Goal: Information Seeking & Learning: Learn about a topic

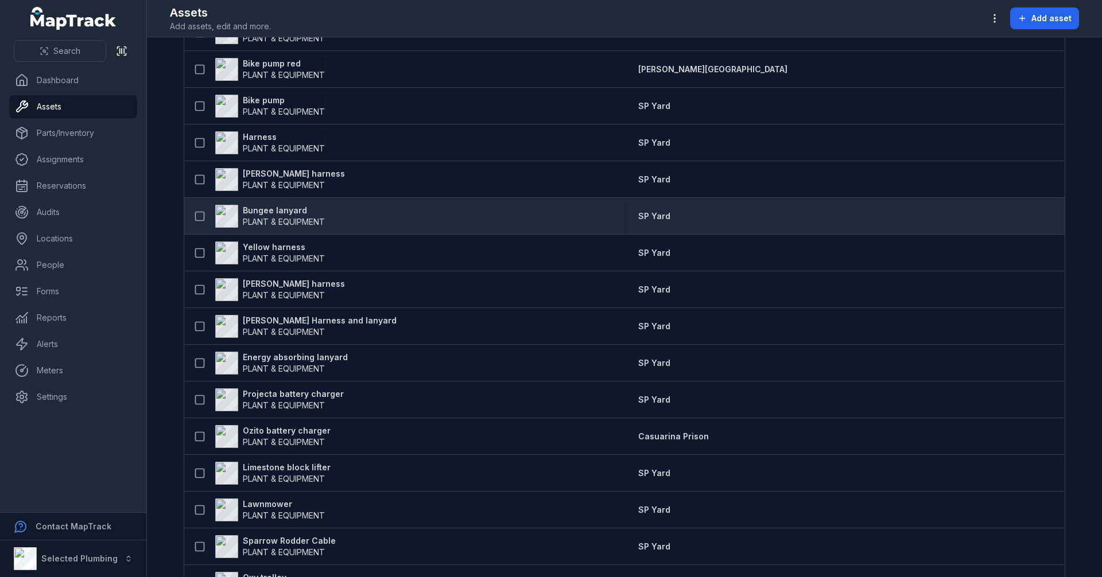
scroll to position [2764, 0]
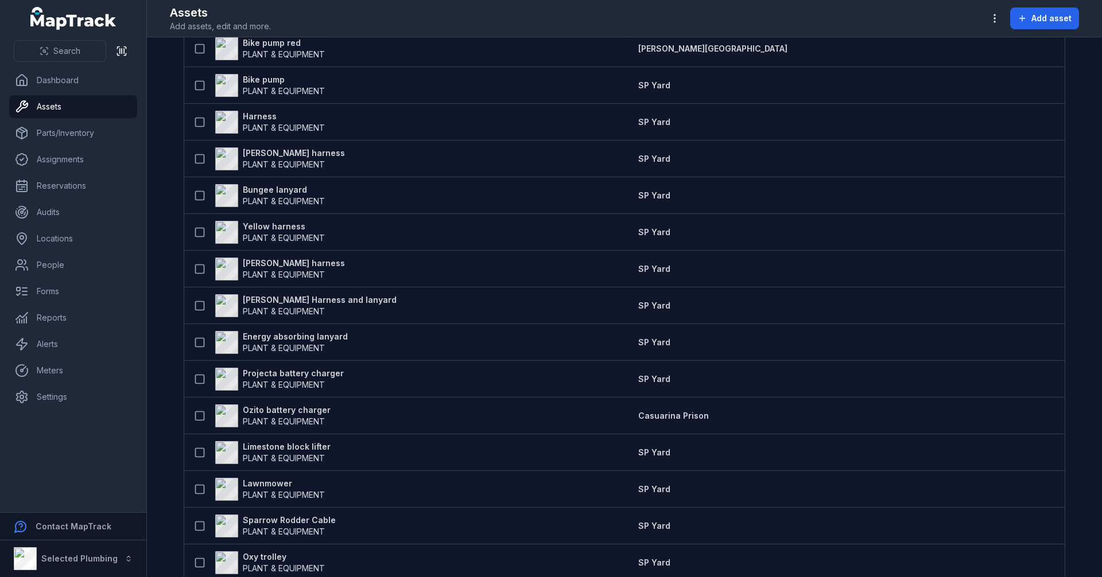
click at [174, 268] on main "**********" at bounding box center [624, 307] width 955 height 540
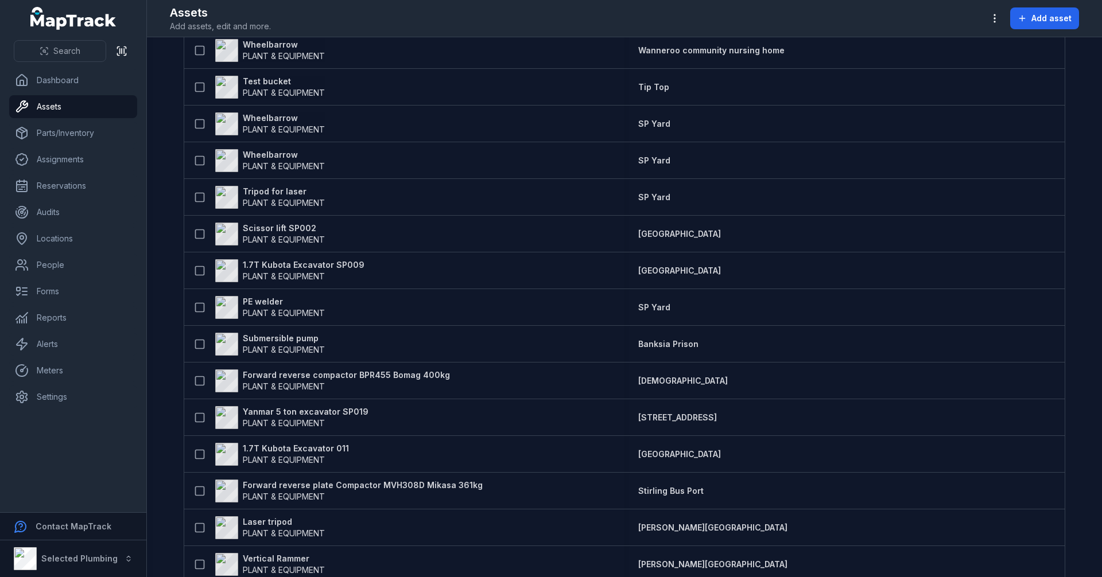
scroll to position [742, 0]
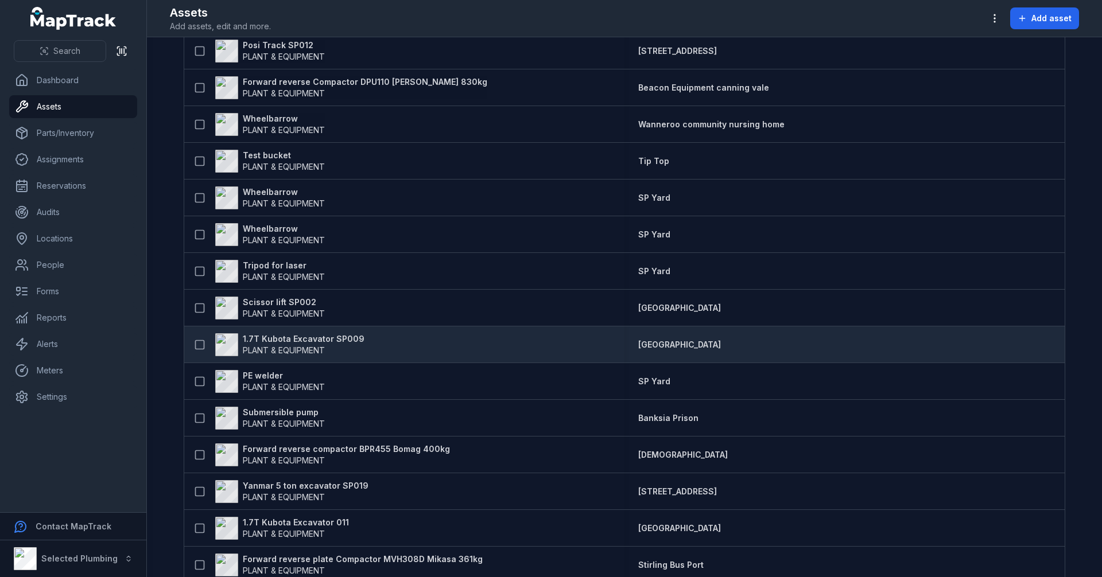
click at [271, 337] on strong "1.7T Kubota Excavator SP009" at bounding box center [304, 338] width 122 height 11
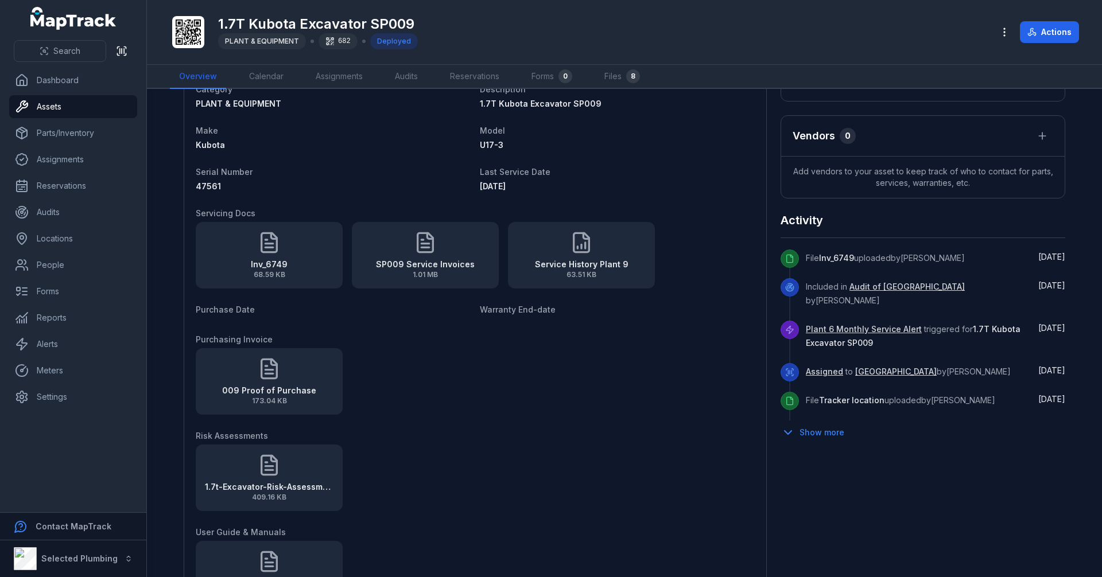
scroll to position [402, 0]
click at [268, 251] on icon at bounding box center [269, 241] width 15 height 19
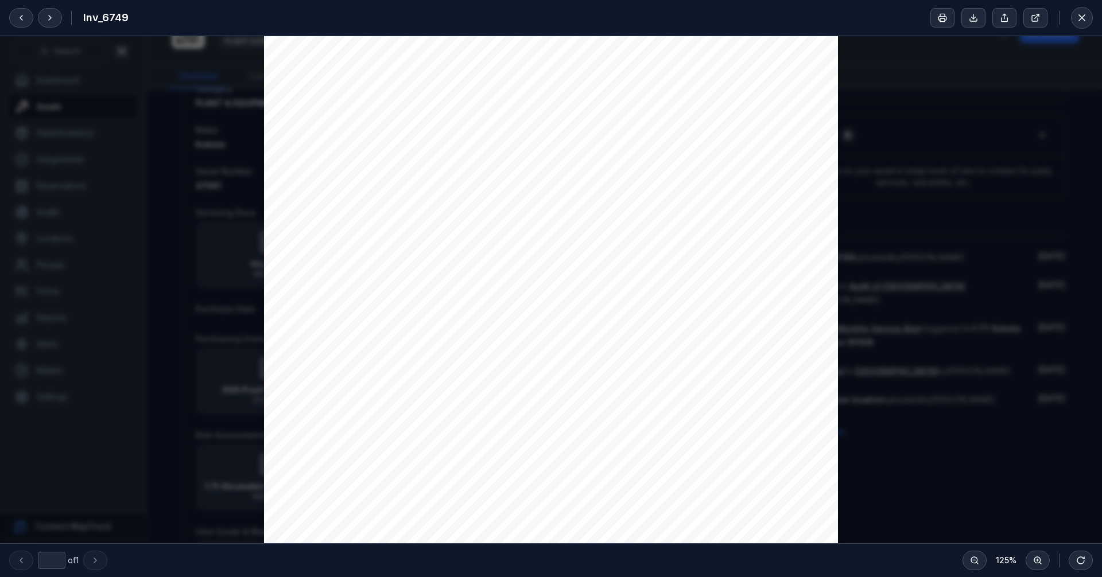
scroll to position [0, 0]
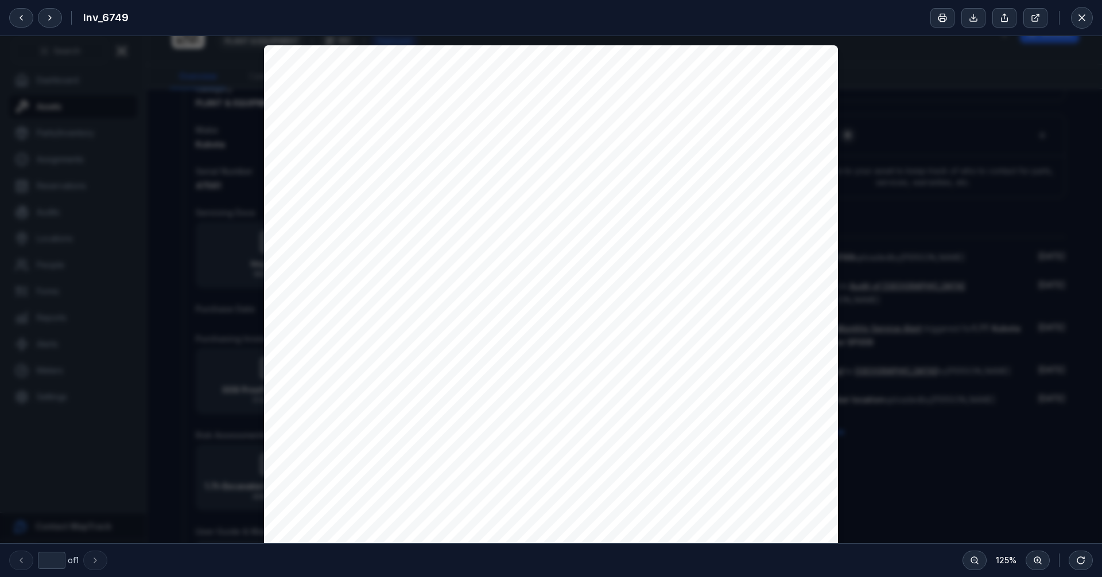
click at [892, 229] on div "Tax Invoice Date [DATE] Tax Invoice No 6749 Tax Invoice To Selected Plumbing Pt…" at bounding box center [551, 416] width 1102 height 761
click at [1090, 20] on button at bounding box center [1082, 18] width 22 height 22
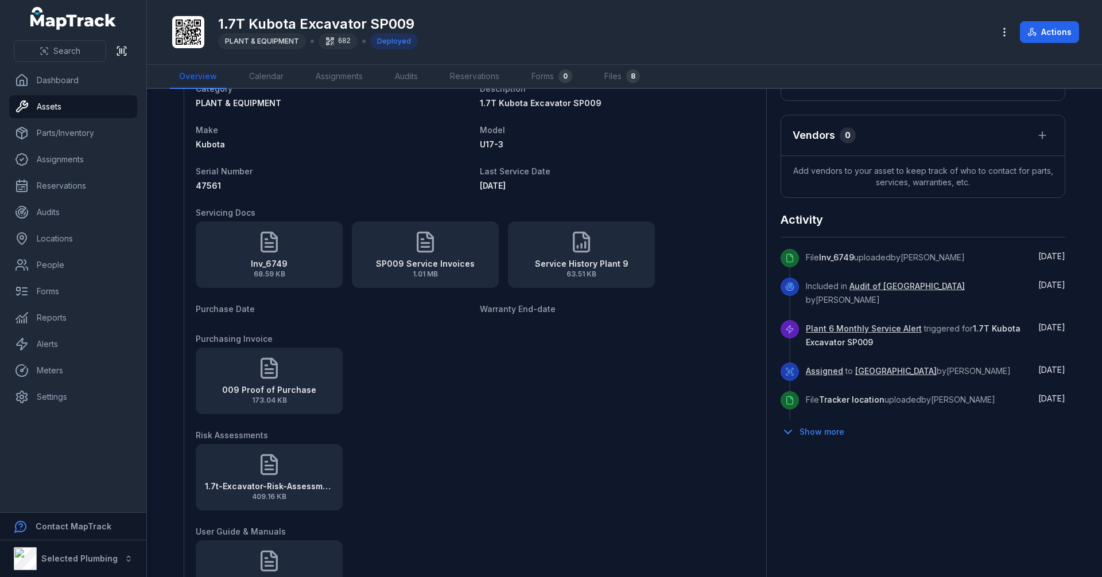
click at [418, 251] on icon at bounding box center [425, 241] width 15 height 19
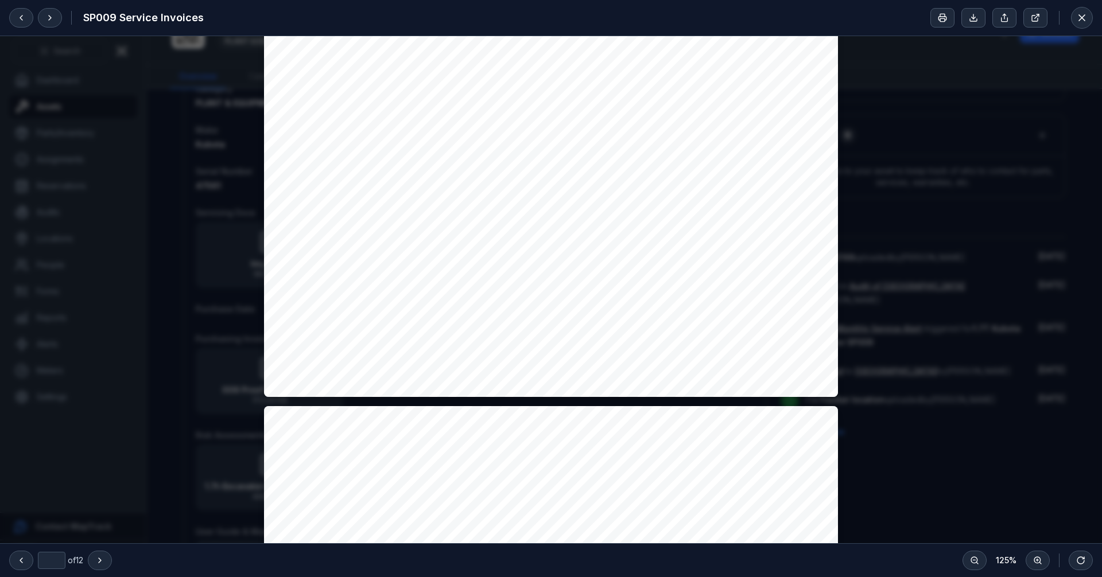
type input "*"
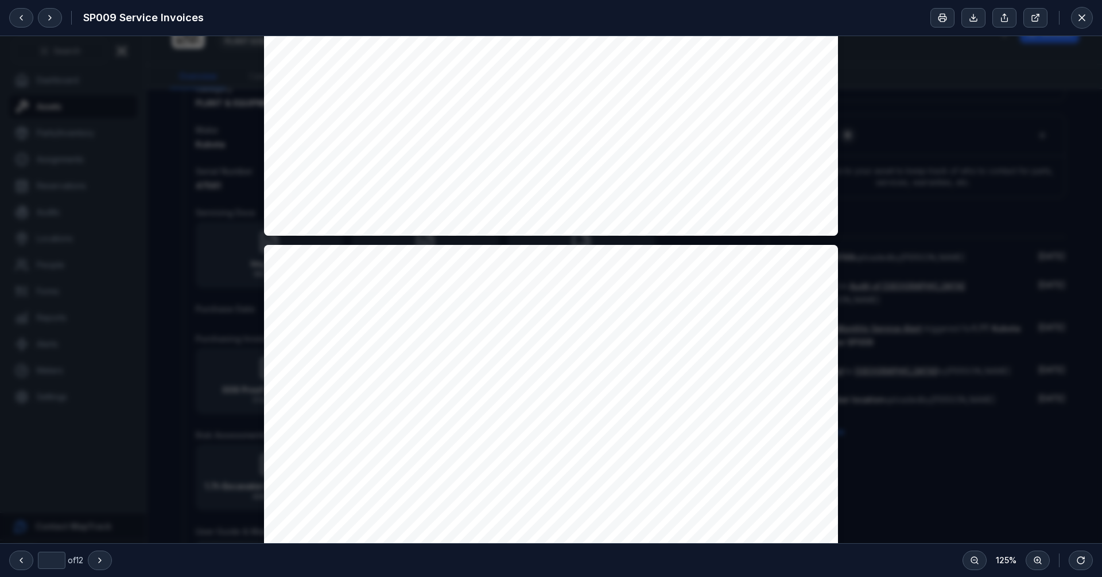
scroll to position [1377, 0]
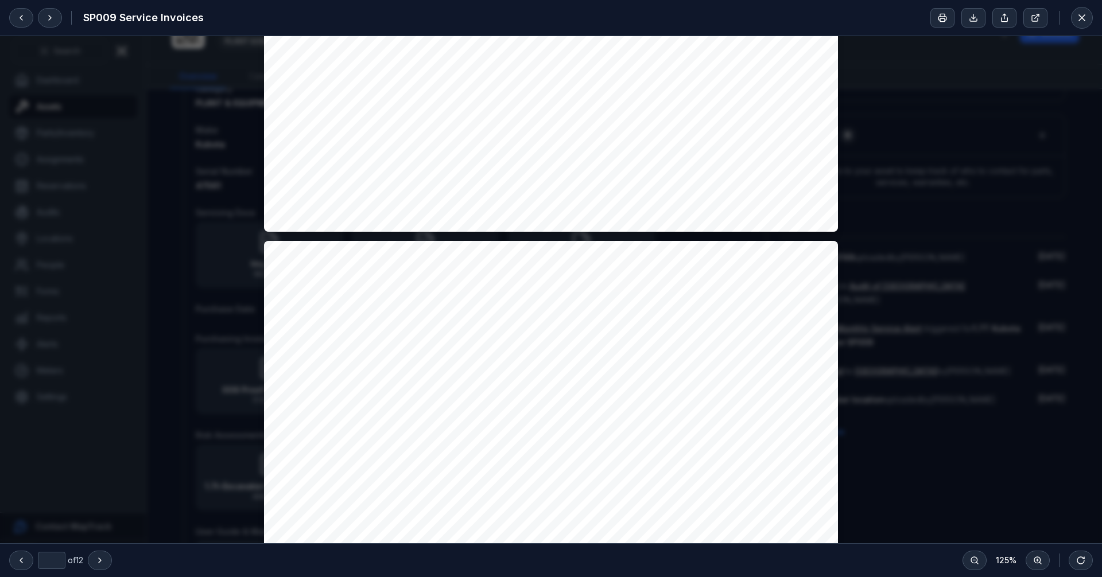
click at [1084, 20] on icon at bounding box center [1082, 18] width 6 height 6
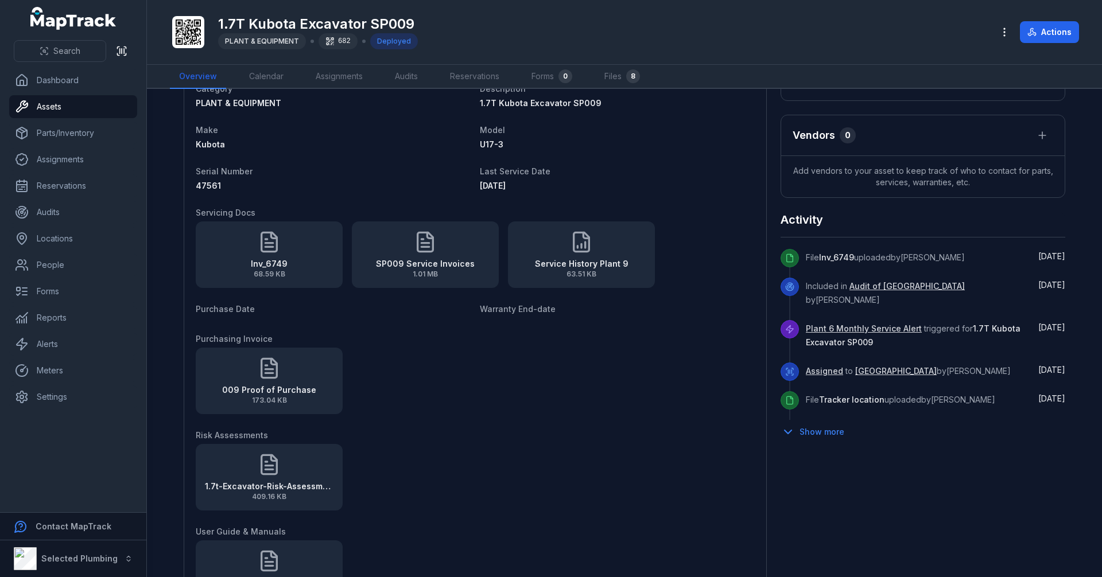
click at [583, 259] on strong "Service History Plant 9" at bounding box center [582, 263] width 94 height 11
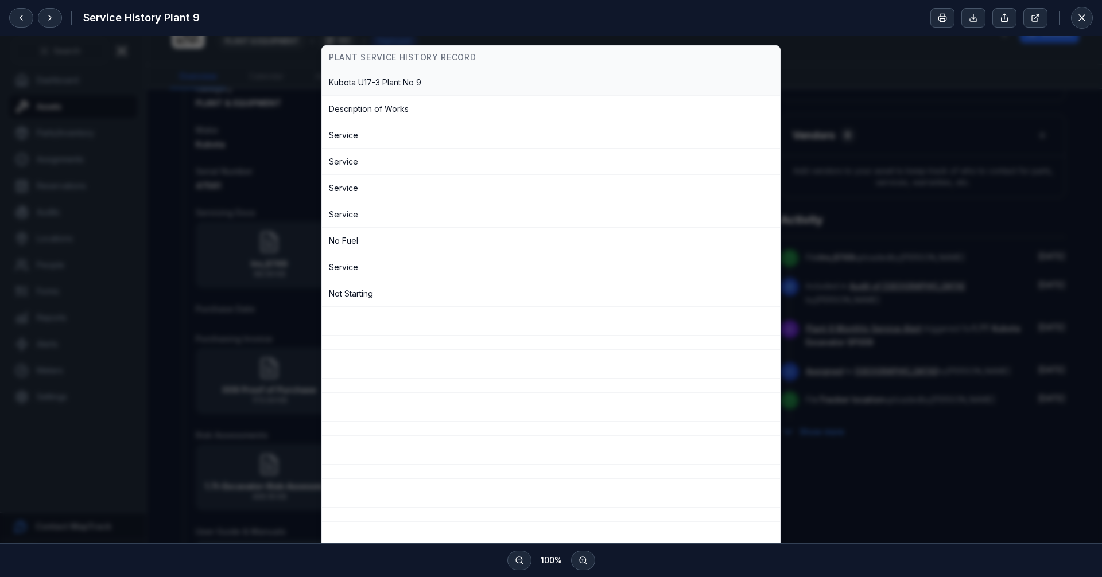
click at [433, 81] on div "Kubota U17-3 Plant No 9" at bounding box center [551, 82] width 444 height 12
click at [425, 114] on div "Description of Works" at bounding box center [551, 109] width 444 height 12
click at [421, 215] on div "Service" at bounding box center [551, 214] width 444 height 12
click at [837, 352] on div "PLANT SERVICE HISTORY RECORD Kubota U17-3 Plant No 9 Description of Works Servi…" at bounding box center [550, 391] width 1083 height 692
click at [1088, 15] on button at bounding box center [1082, 18] width 22 height 22
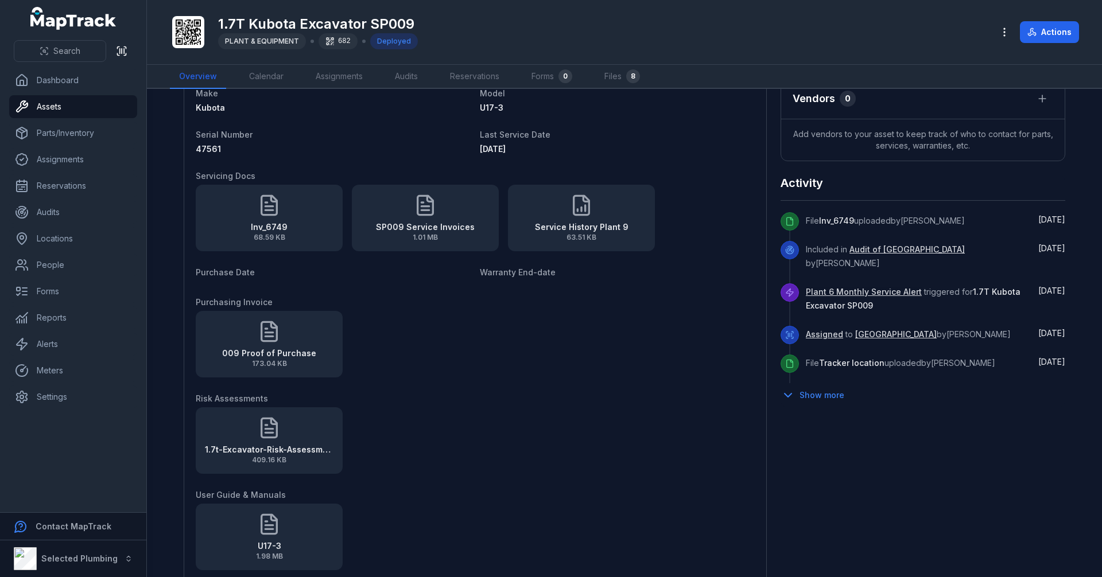
scroll to position [459, 0]
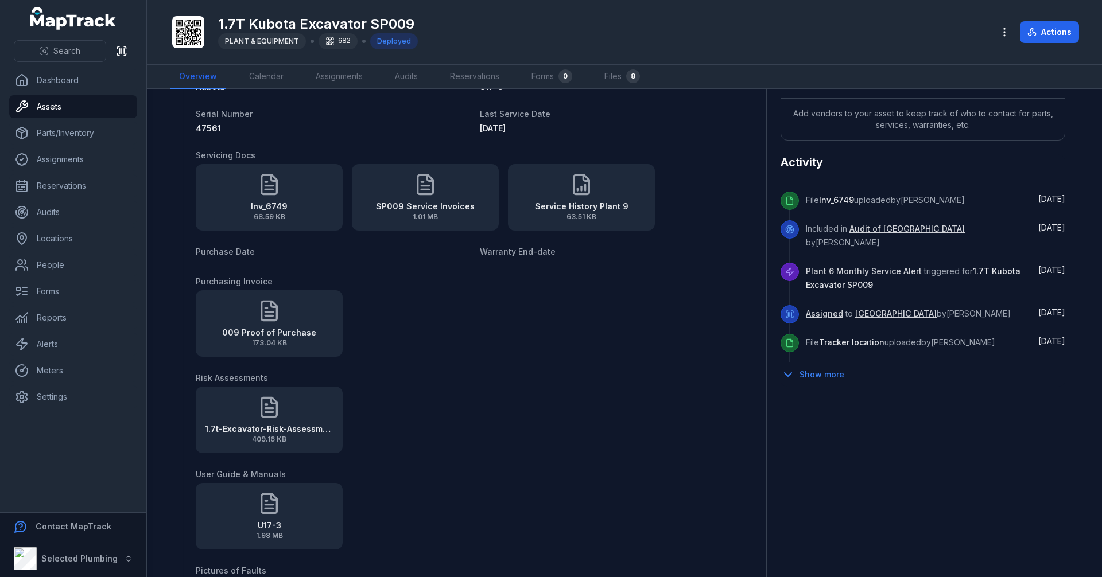
click at [265, 312] on icon at bounding box center [268, 312] width 7 height 0
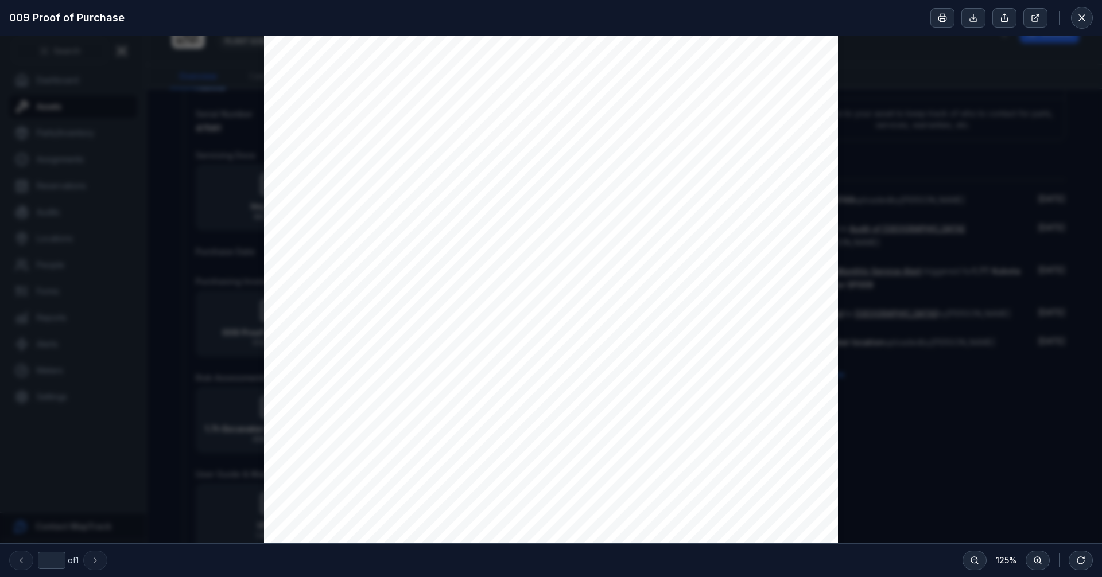
scroll to position [287, 0]
click at [1086, 20] on icon at bounding box center [1081, 17] width 11 height 11
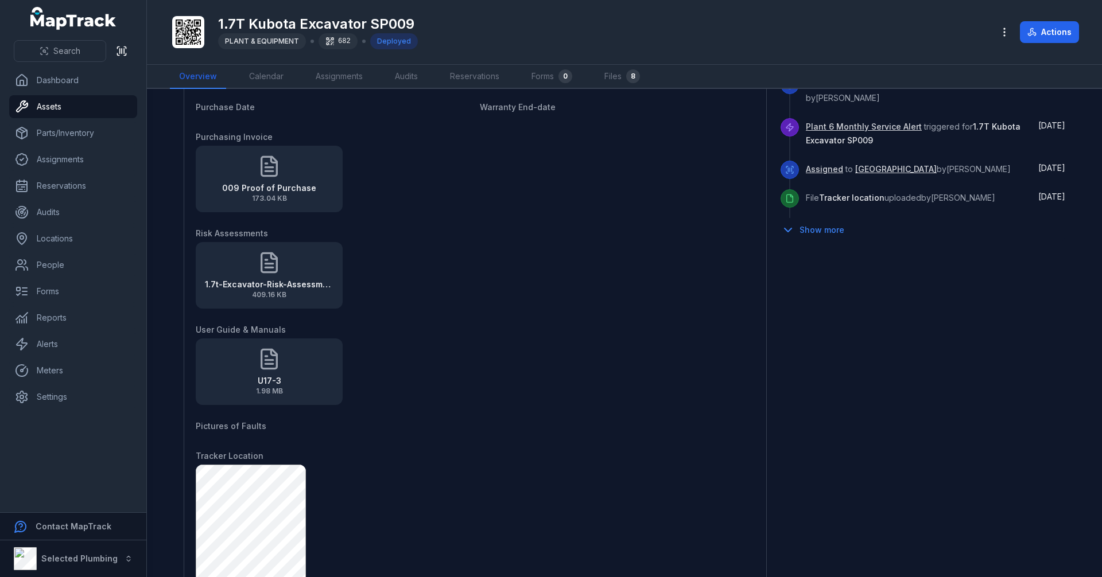
scroll to position [474, 0]
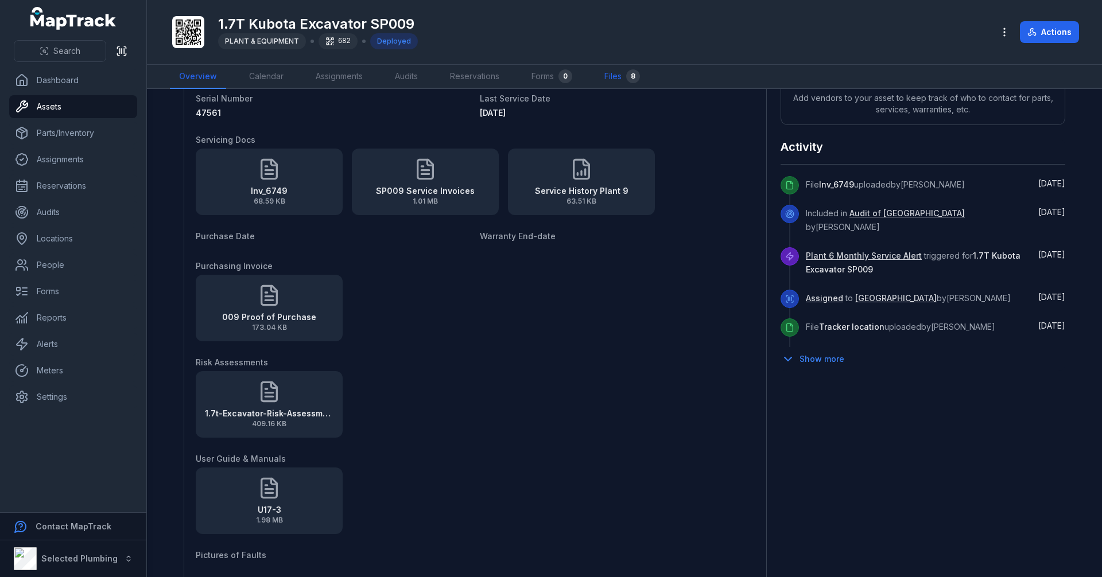
click at [606, 79] on link "Files 8" at bounding box center [622, 77] width 54 height 24
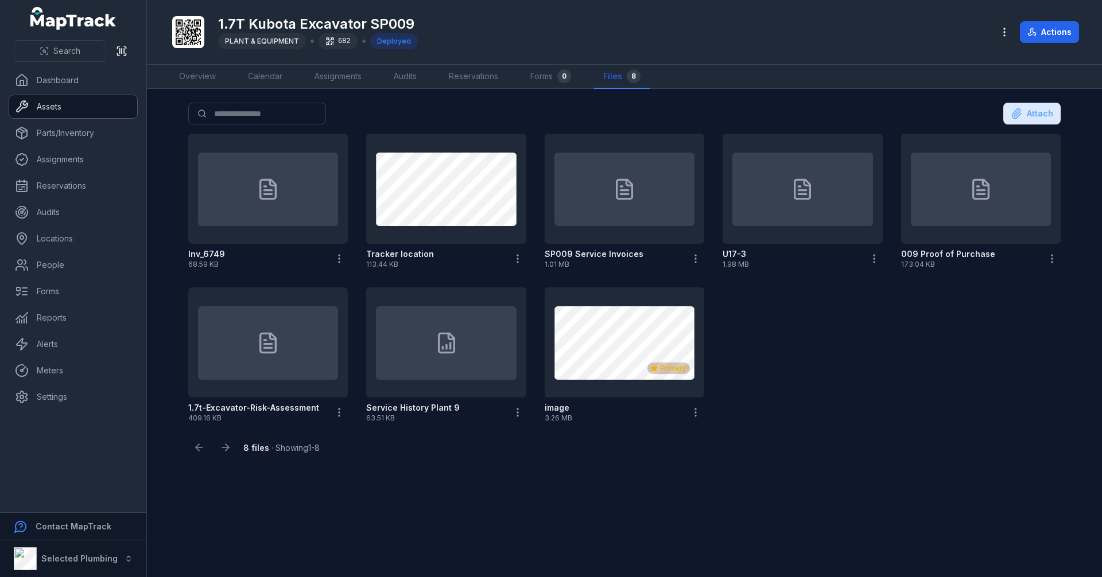
click at [73, 107] on link "Assets" at bounding box center [73, 106] width 128 height 23
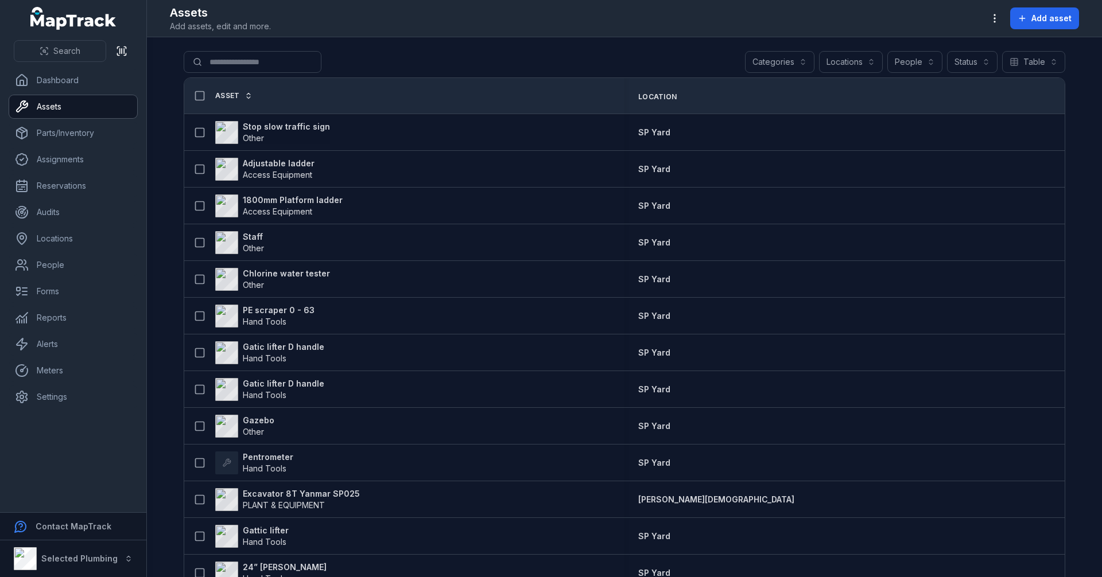
click at [765, 65] on div "Categories" at bounding box center [779, 62] width 69 height 22
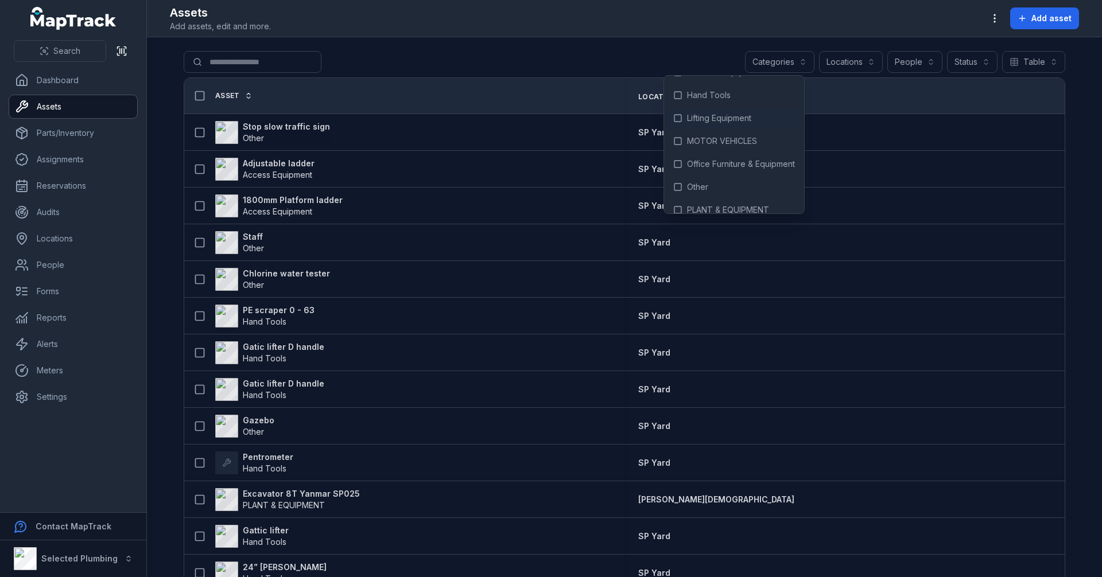
scroll to position [57, 0]
click at [723, 191] on span "PLANT & EQUIPMENT" at bounding box center [728, 193] width 82 height 11
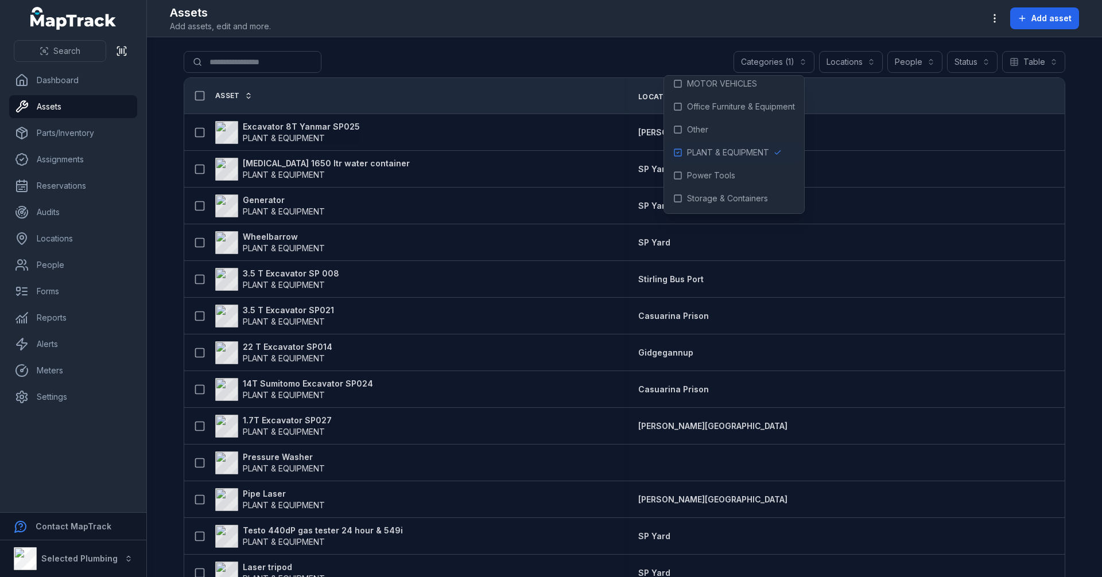
click at [467, 15] on div "Assets Add assets, edit and more. Add asset" at bounding box center [624, 19] width 909 height 28
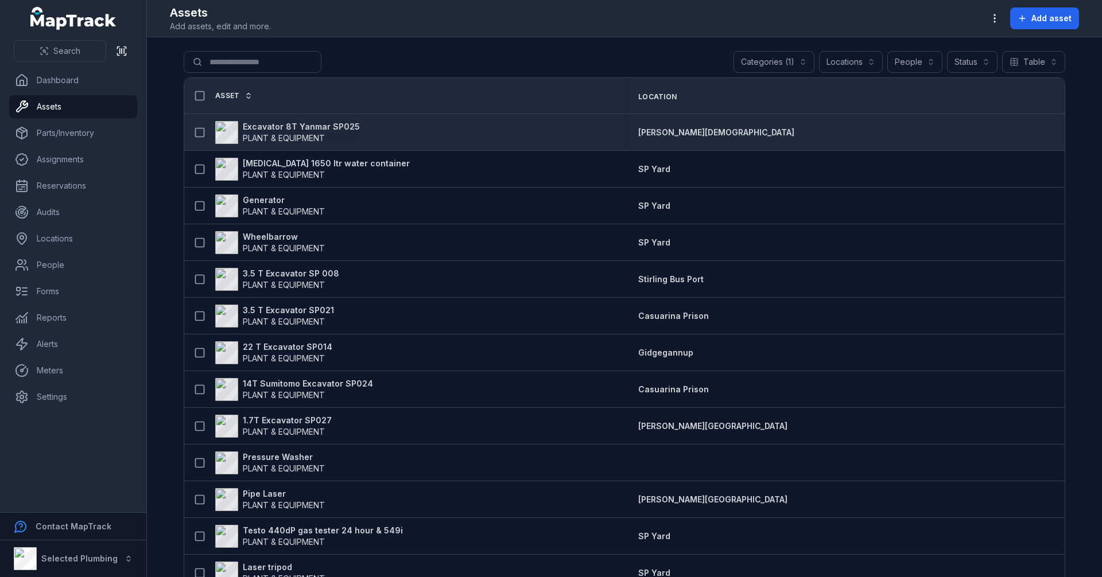
click at [283, 126] on strong "Excavator 8T Yanmar SP025" at bounding box center [301, 126] width 117 height 11
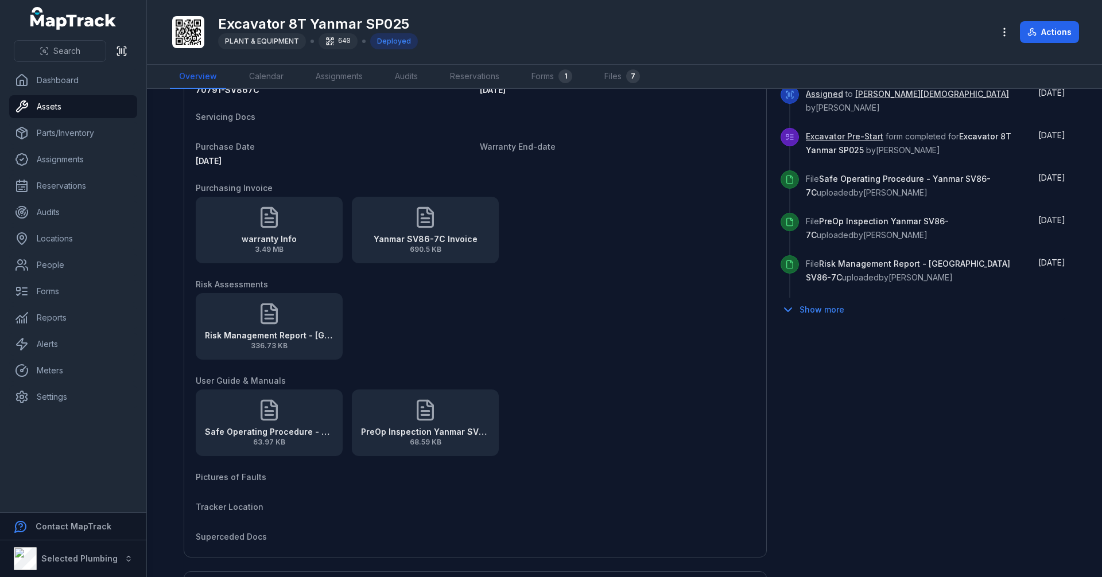
scroll to position [574, 0]
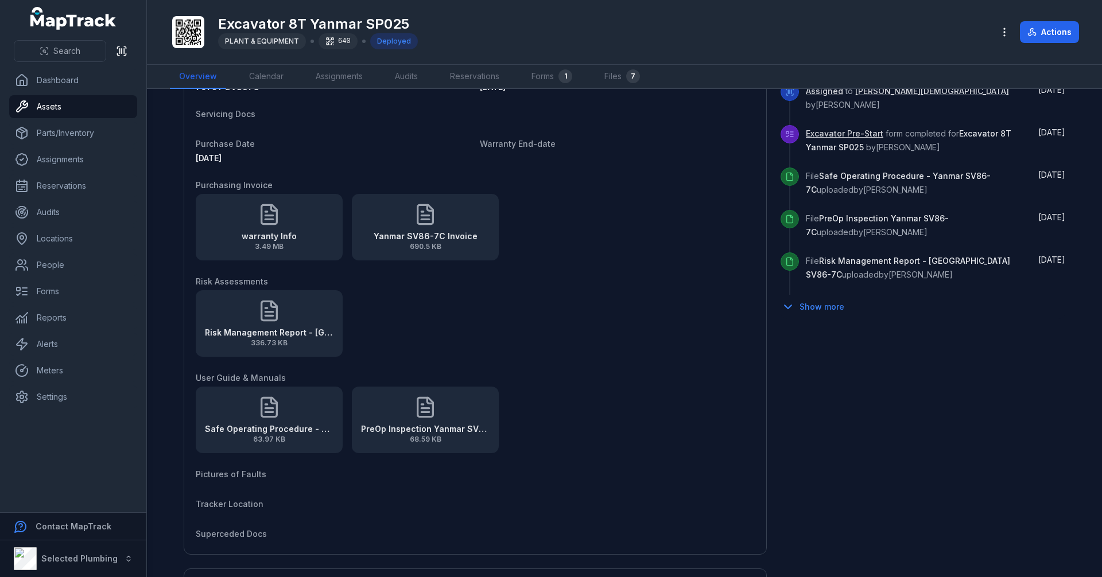
click at [449, 204] on div "Yanmar SV86-7C Invoice 690.5 KB" at bounding box center [425, 227] width 147 height 67
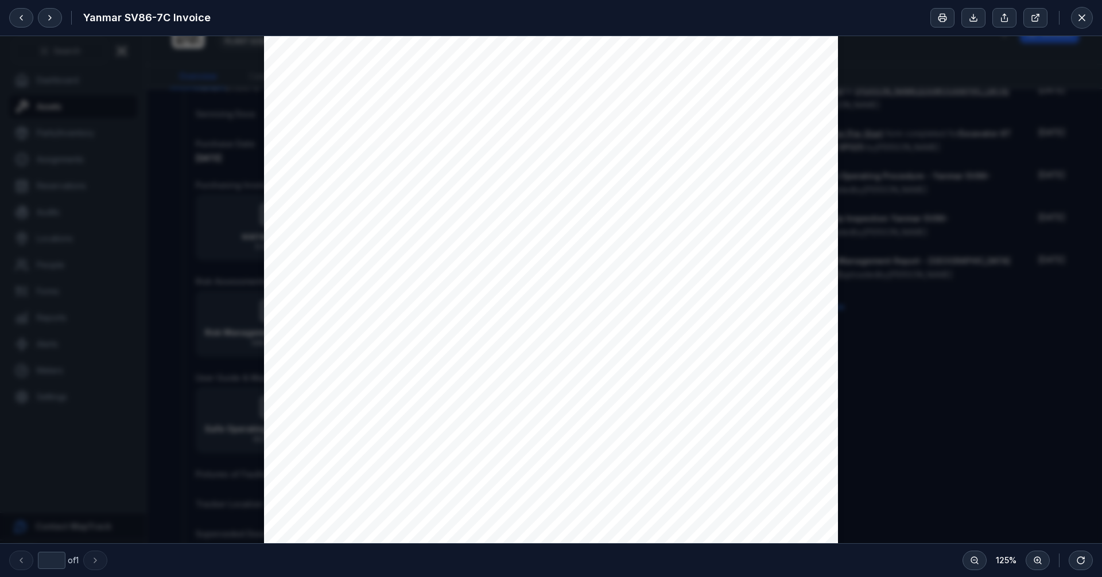
scroll to position [287, 0]
click at [1085, 20] on icon at bounding box center [1081, 17] width 11 height 11
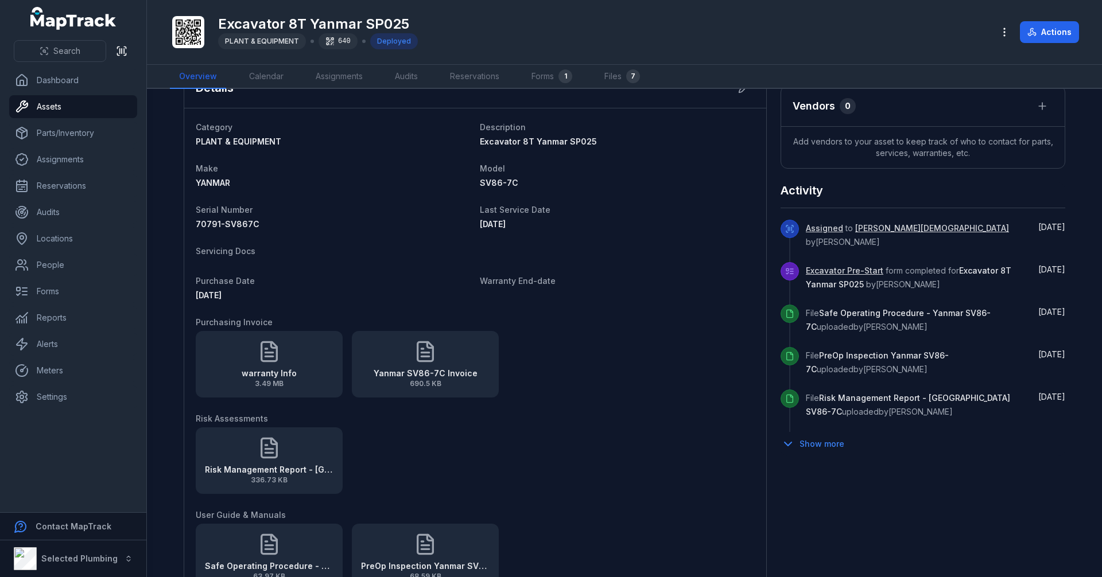
scroll to position [231, 0]
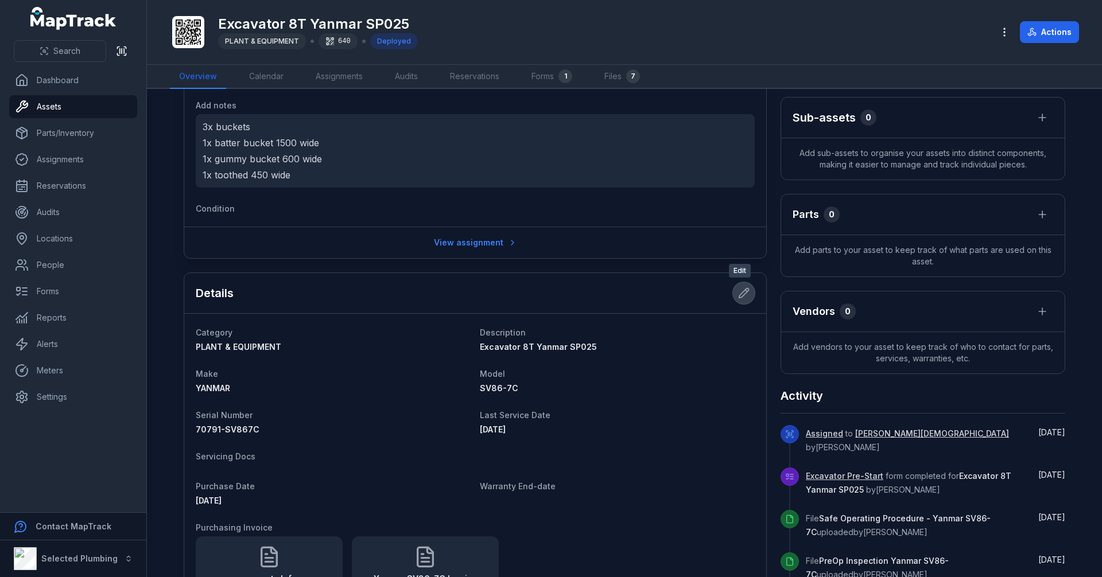
click at [741, 288] on icon at bounding box center [743, 292] width 11 height 11
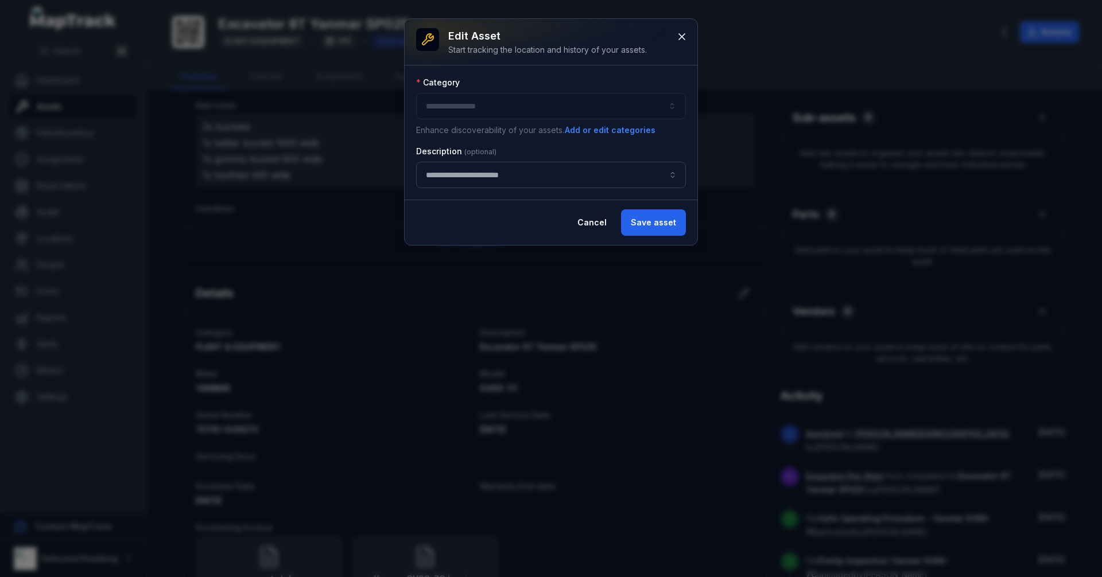
type input "**********"
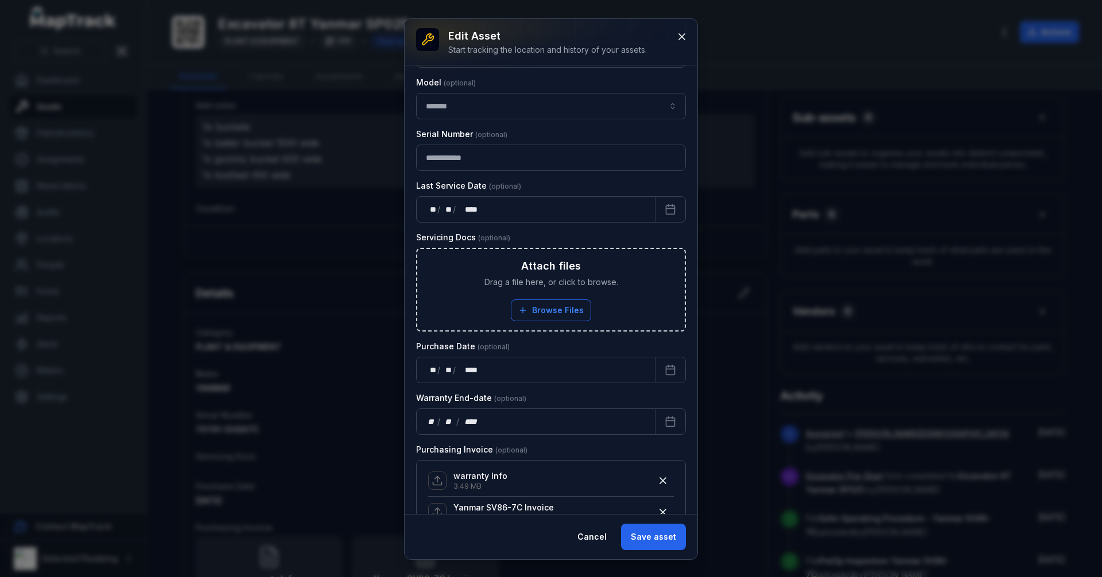
scroll to position [229, 0]
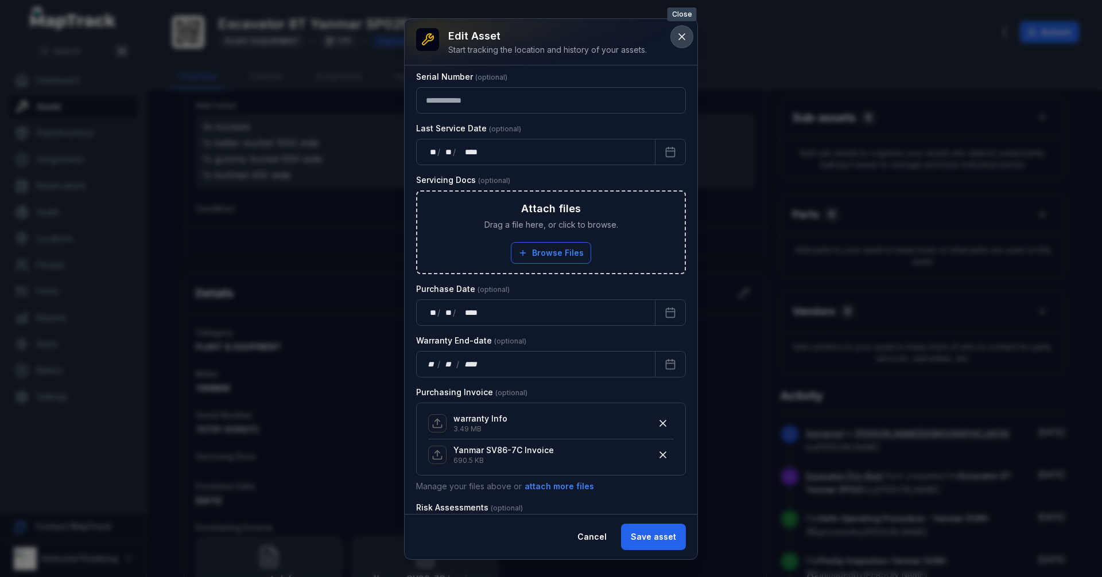
click at [680, 40] on icon at bounding box center [681, 36] width 11 height 11
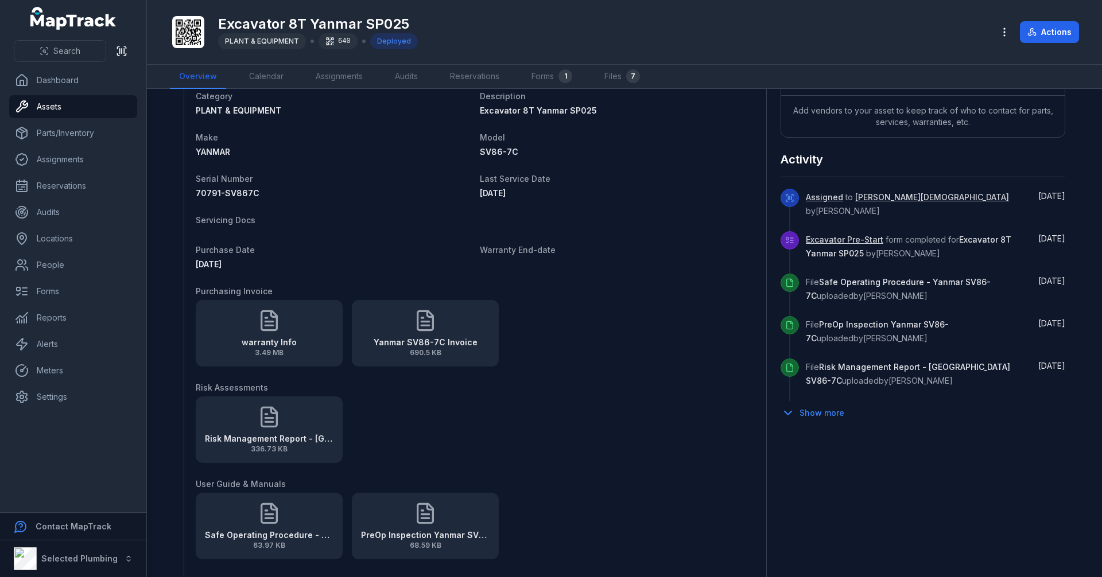
scroll to position [461, 0]
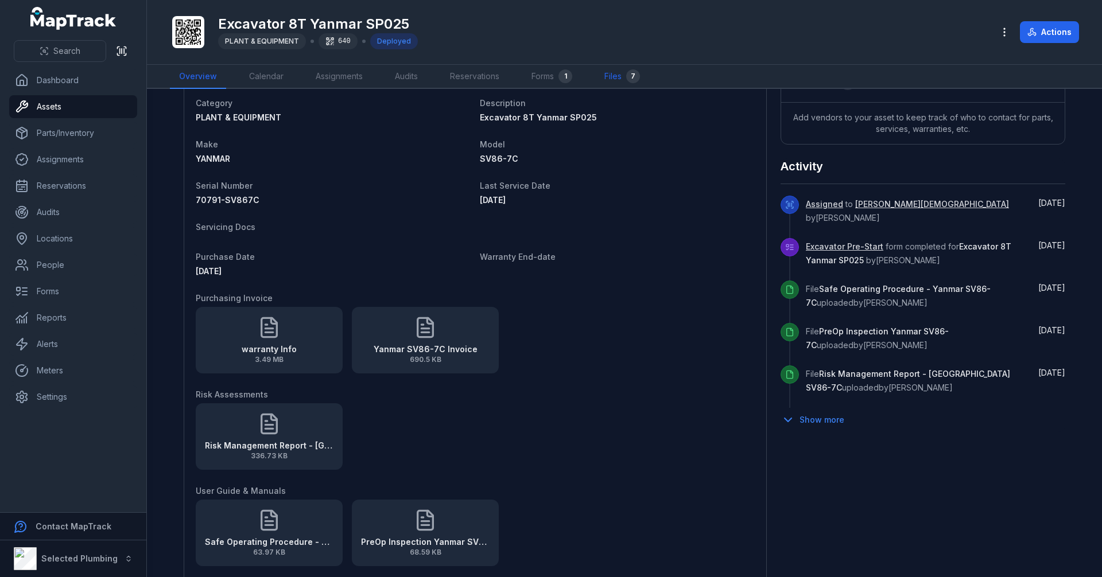
click at [625, 77] on link "Files 7" at bounding box center [622, 77] width 54 height 24
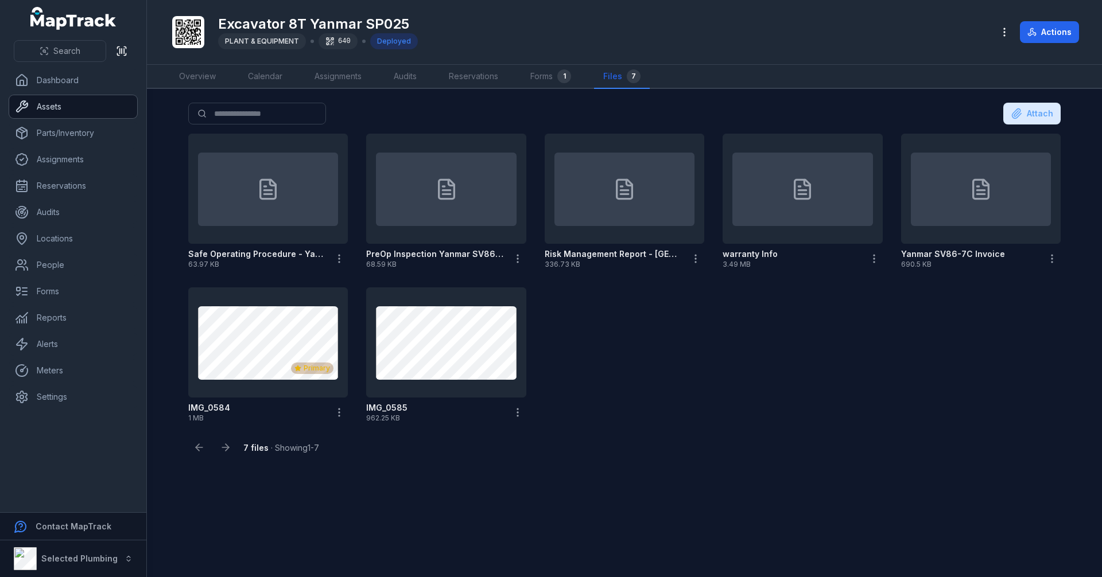
click at [65, 110] on link "Assets" at bounding box center [73, 106] width 128 height 23
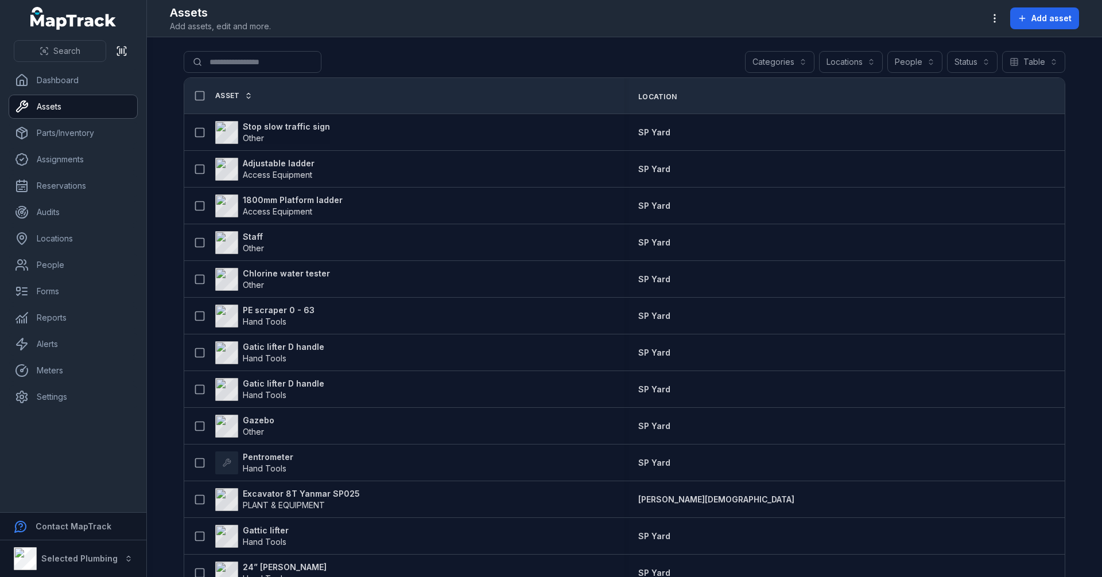
click at [780, 61] on div "Categories" at bounding box center [779, 62] width 69 height 22
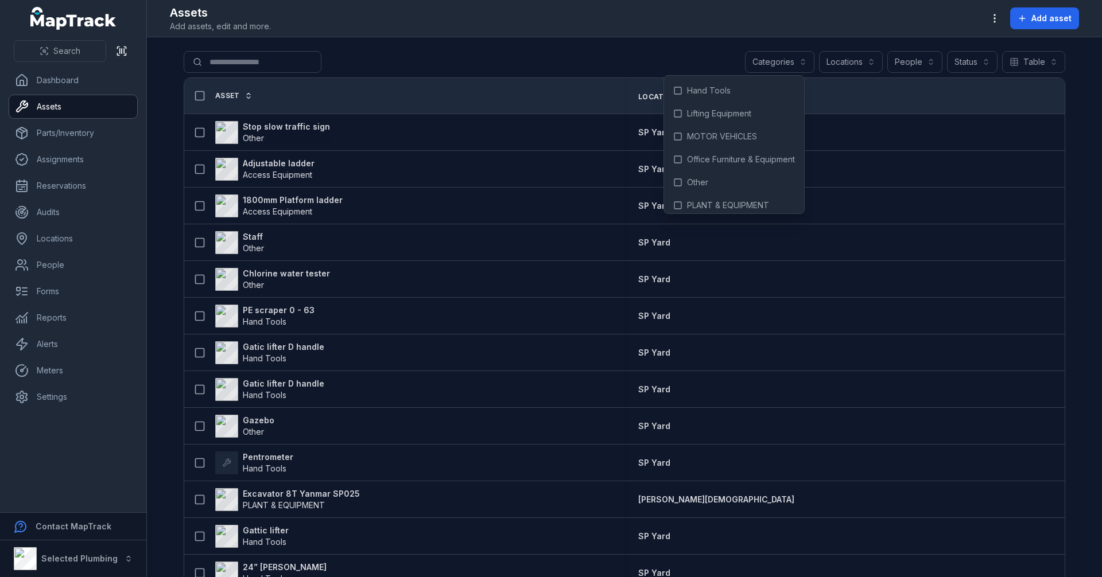
scroll to position [99, 0]
click at [727, 152] on span "PLANT & EQUIPMENT" at bounding box center [728, 152] width 82 height 11
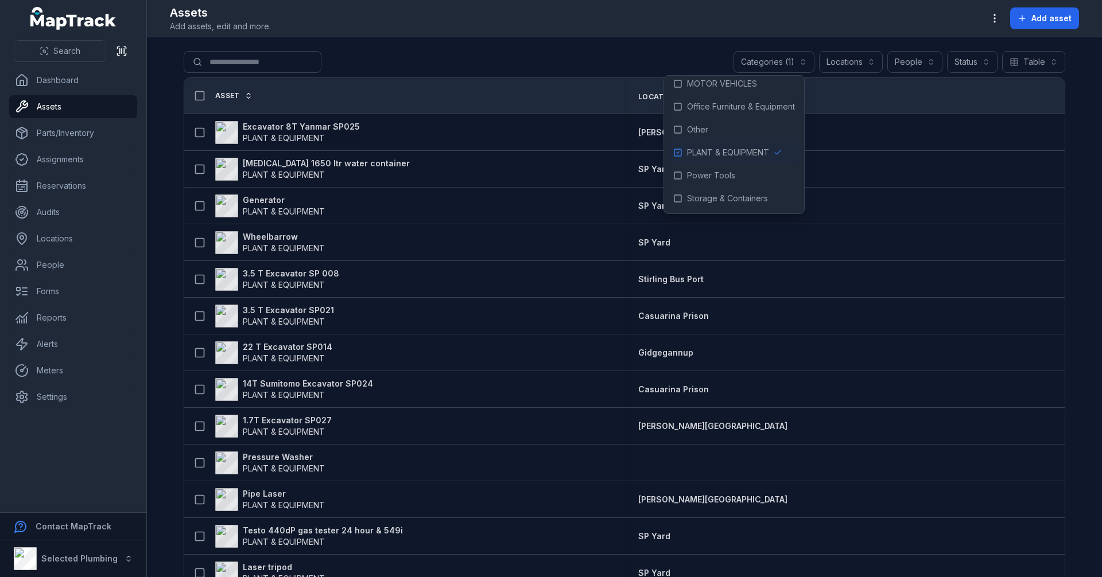
click at [166, 199] on main "**********" at bounding box center [624, 307] width 955 height 540
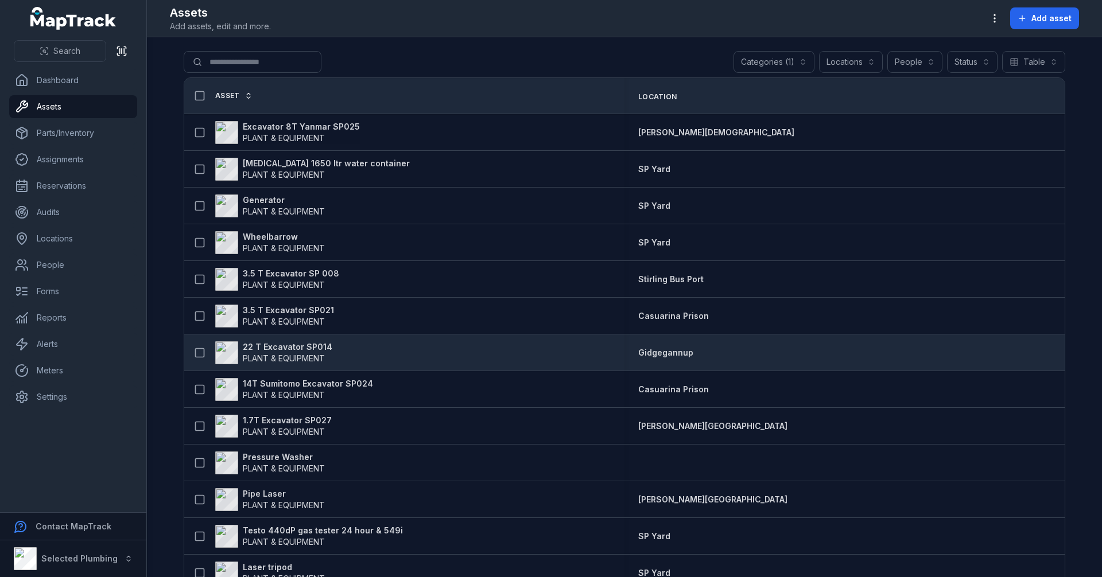
click at [303, 351] on strong "22 T Excavator SP014" at bounding box center [288, 346] width 90 height 11
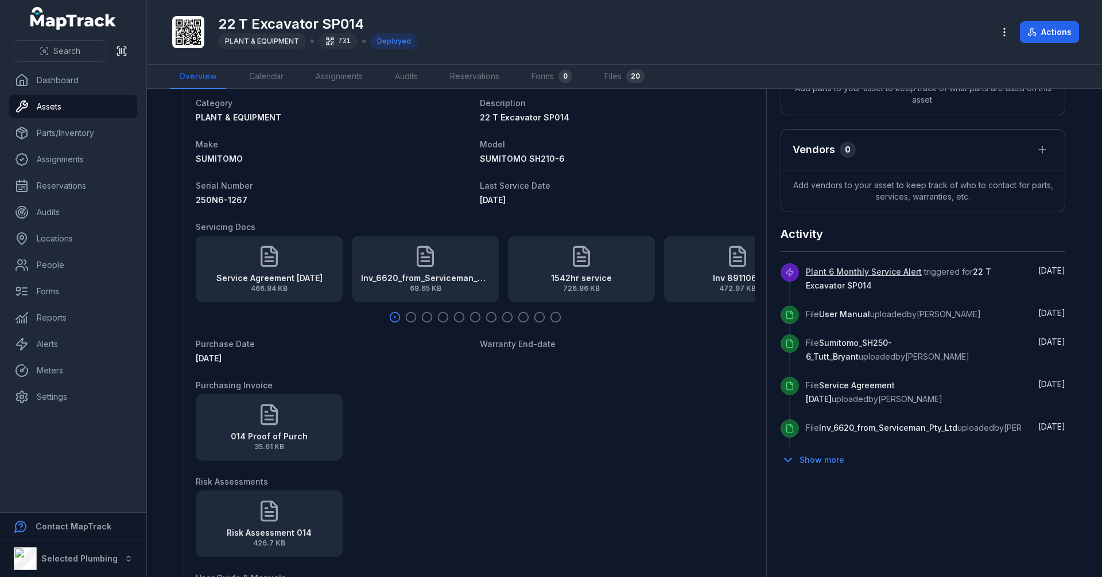
scroll to position [459, 0]
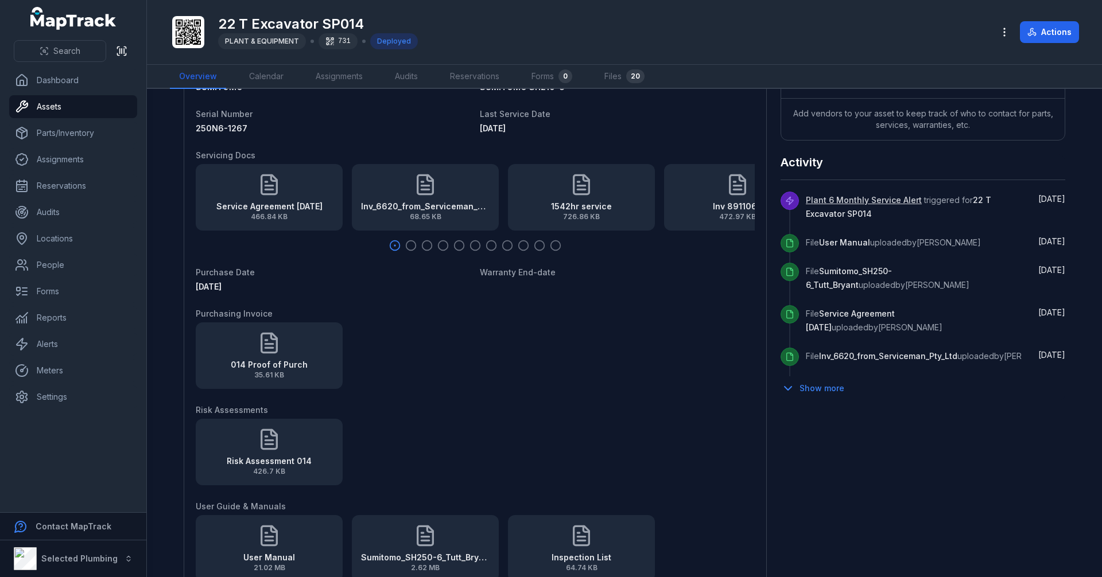
click at [421, 244] on icon "button" at bounding box center [426, 245] width 11 height 11
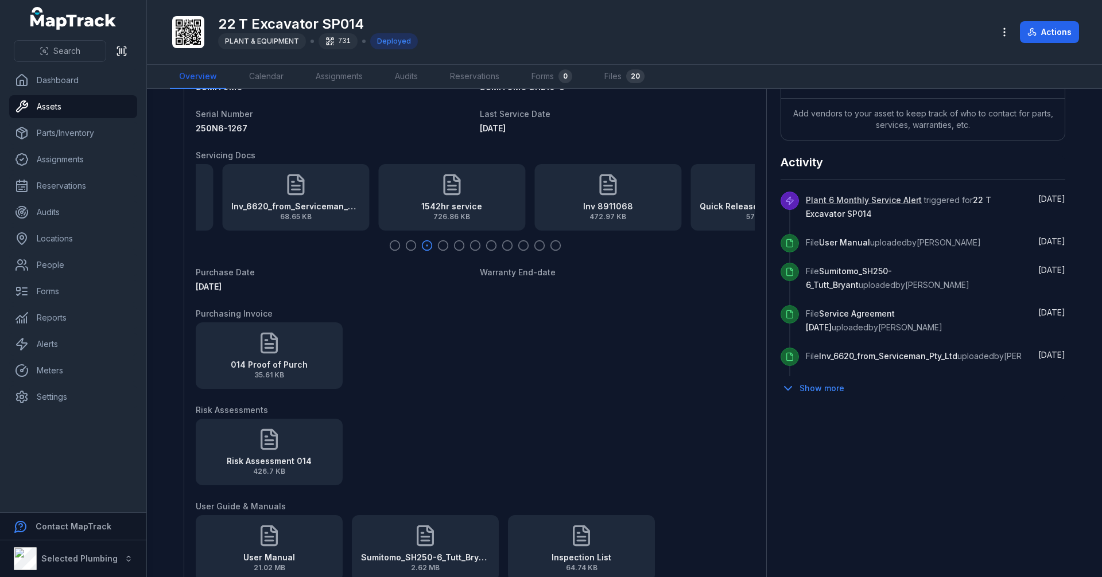
click at [453, 246] on icon "button" at bounding box center [458, 245] width 11 height 11
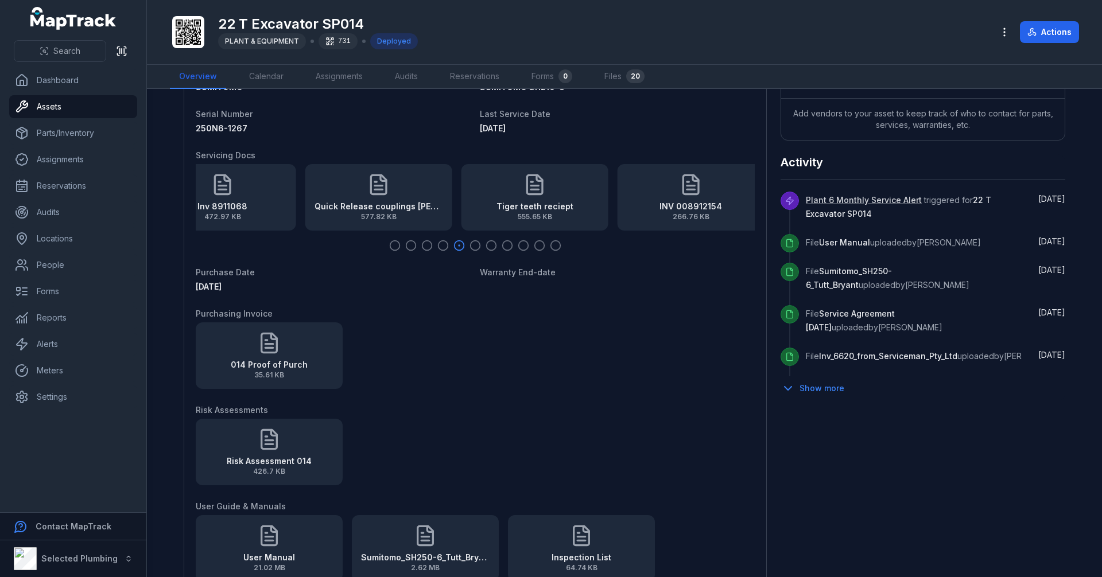
drag, startPoint x: 501, startPoint y: 245, endPoint x: 550, endPoint y: 246, distance: 48.8
click at [505, 245] on icon "button" at bounding box center [506, 245] width 11 height 11
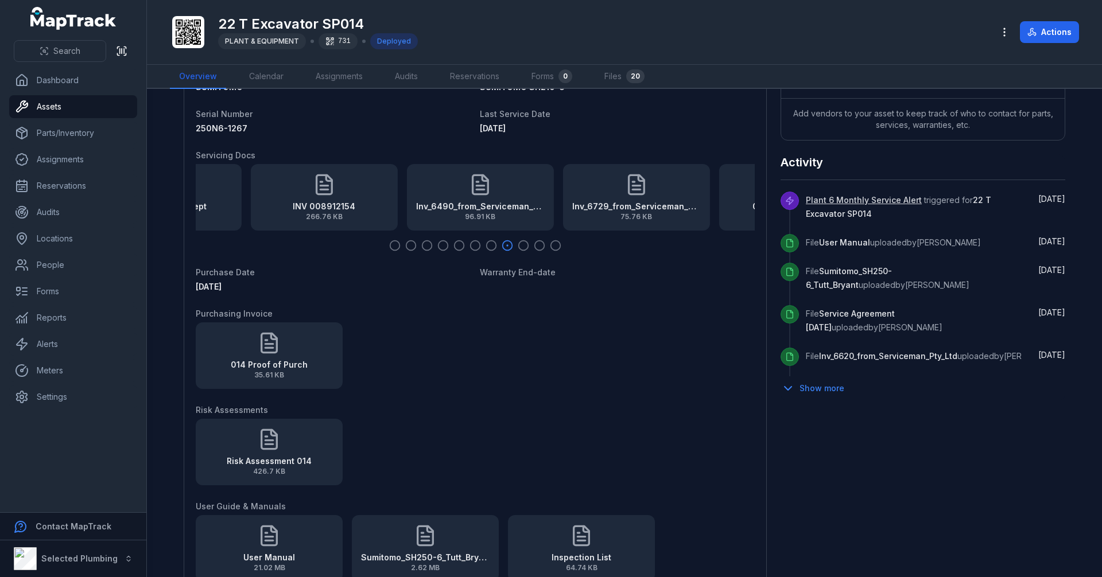
click at [560, 246] on div at bounding box center [475, 245] width 559 height 11
click at [544, 246] on div at bounding box center [475, 245] width 559 height 11
click at [559, 247] on div at bounding box center [475, 245] width 559 height 11
click at [550, 246] on icon "button" at bounding box center [555, 245] width 11 height 11
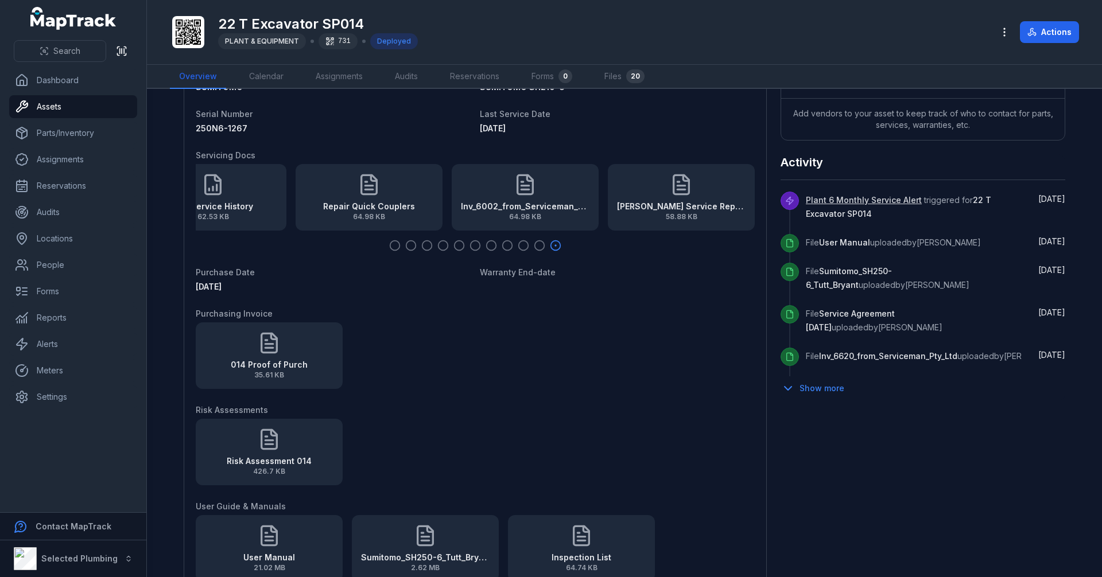
click at [535, 245] on circle "button" at bounding box center [540, 246] width 10 height 10
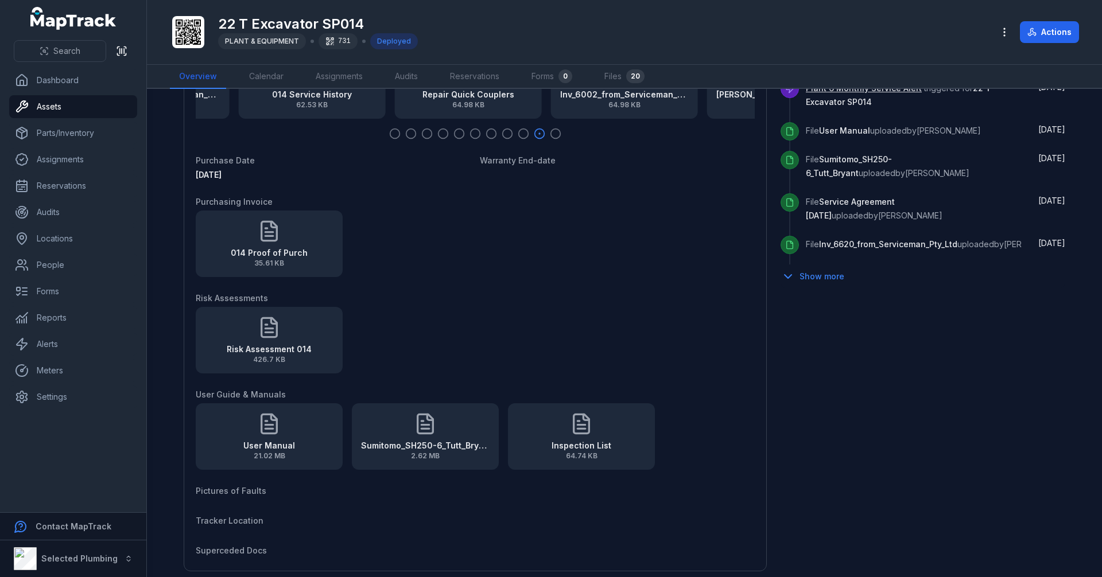
scroll to position [574, 0]
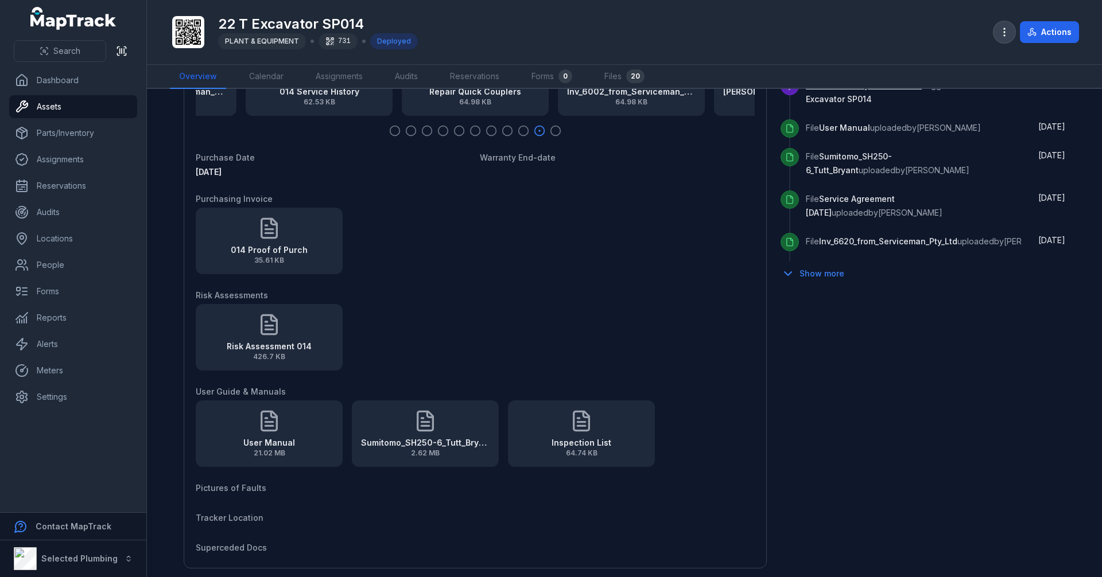
click at [1005, 33] on circle "button" at bounding box center [1003, 32] width 1 height 1
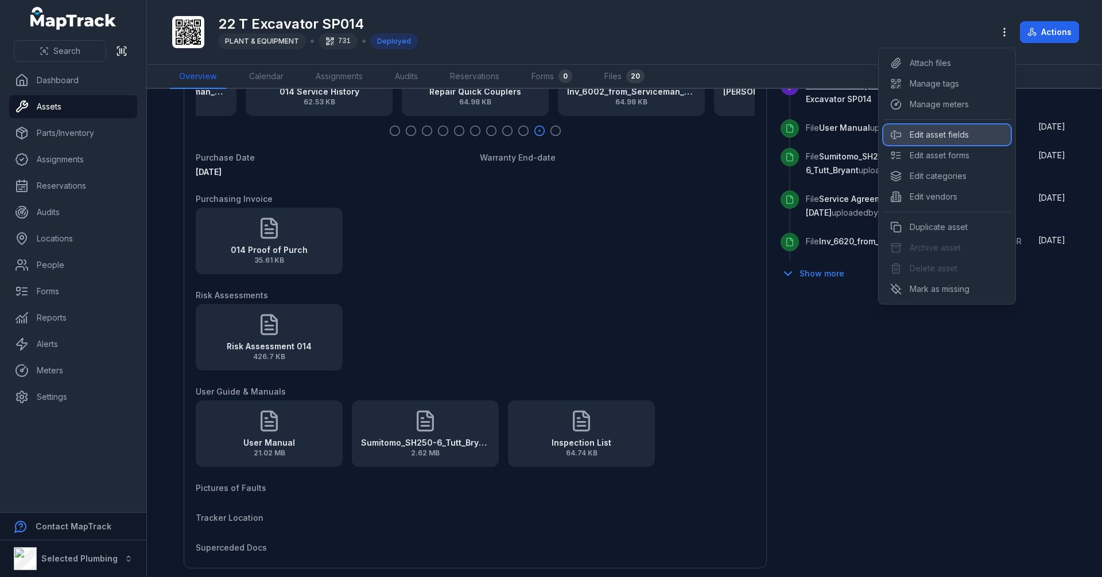
click at [967, 133] on div "Edit asset fields" at bounding box center [946, 134] width 127 height 21
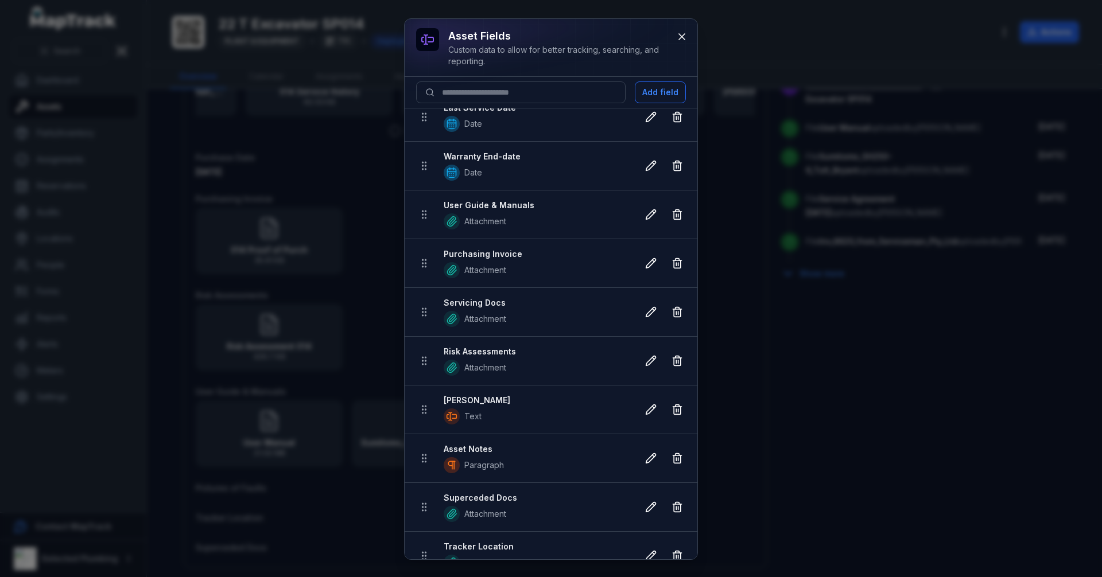
scroll to position [369, 0]
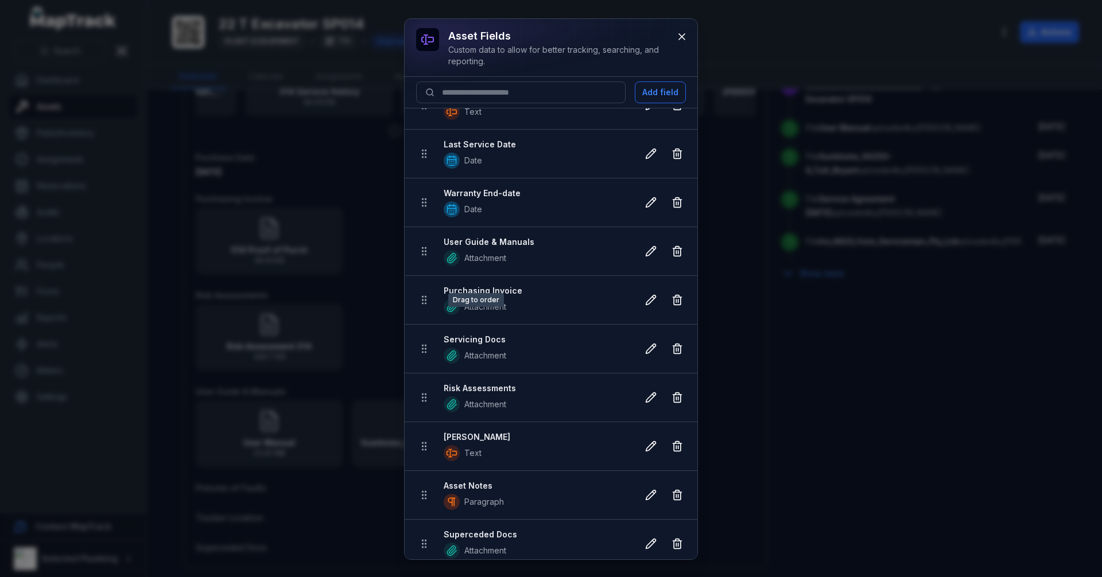
click at [422, 302] on icon at bounding box center [423, 299] width 11 height 11
click at [645, 301] on icon at bounding box center [650, 299] width 11 height 11
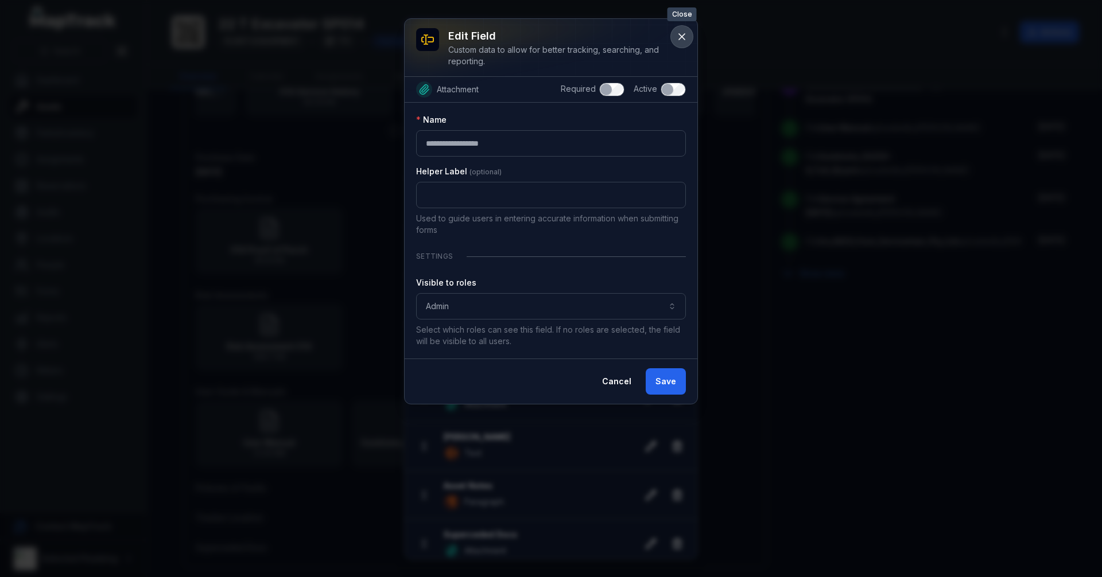
click at [684, 34] on icon at bounding box center [682, 37] width 6 height 6
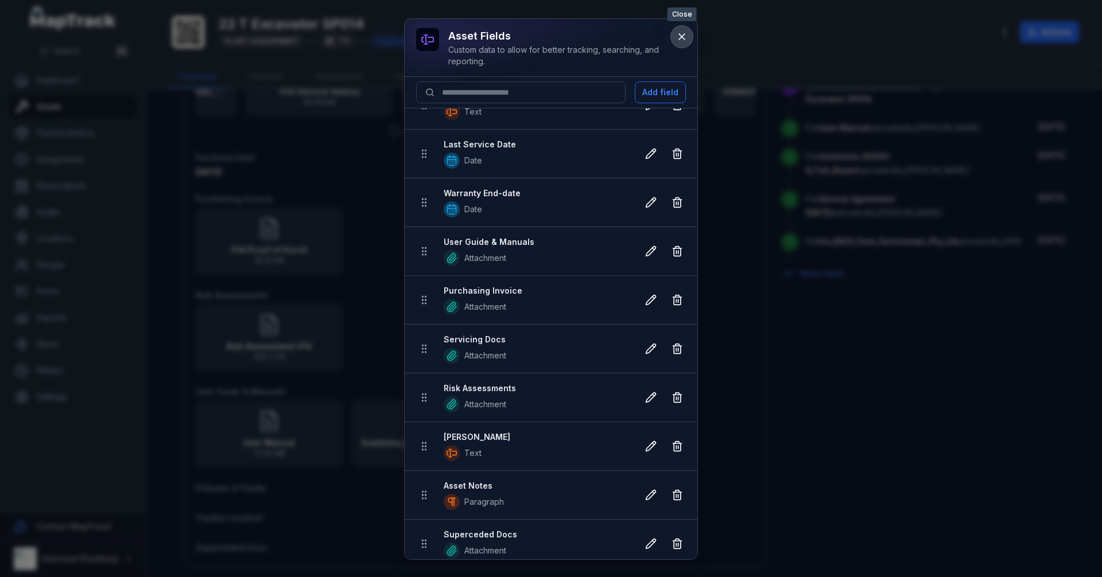
click at [681, 33] on icon at bounding box center [681, 36] width 11 height 11
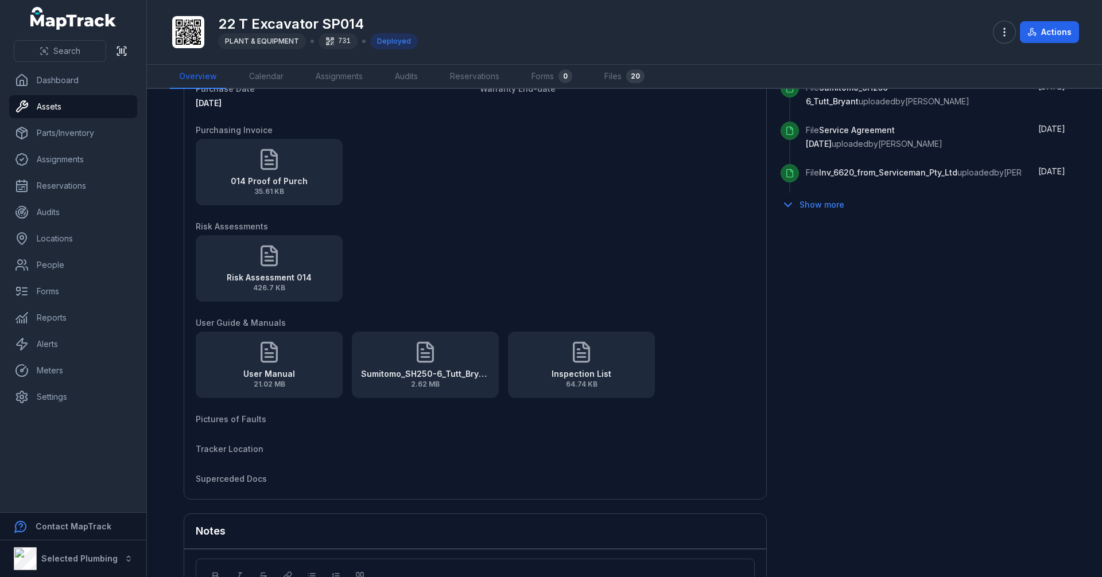
scroll to position [761, 0]
